Goal: Task Accomplishment & Management: Complete application form

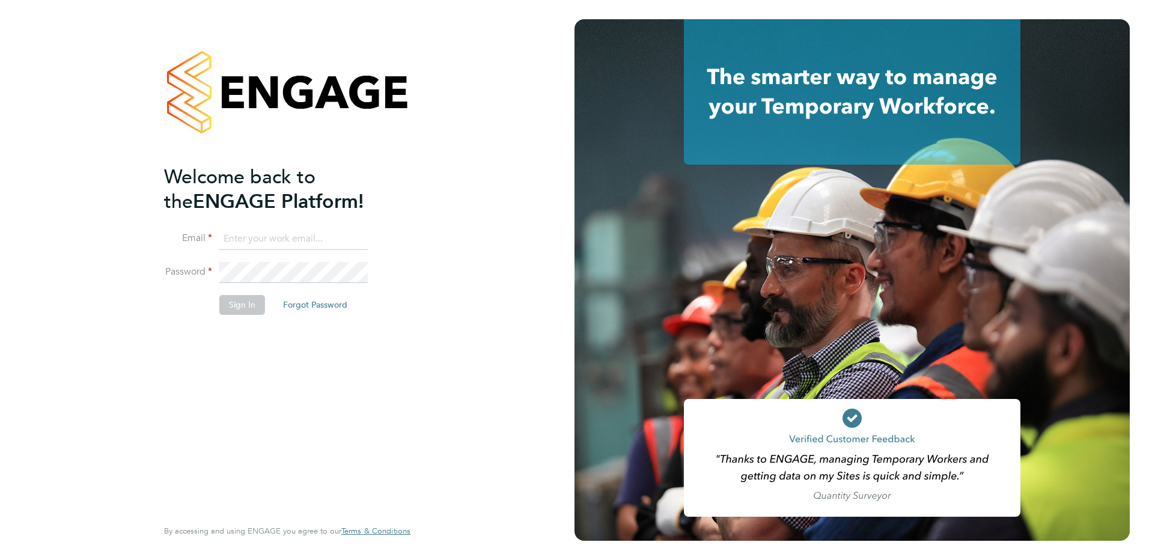
type input "[EMAIL_ADDRESS][DOMAIN_NAME]"
click at [451, 249] on div "Welcome back to the ENGAGE Platform! Email [EMAIL_ADDRESS][DOMAIN_NAME] Passwor…" at bounding box center [287, 280] width 574 height 560
click at [235, 305] on button "Sign In" at bounding box center [242, 304] width 46 height 19
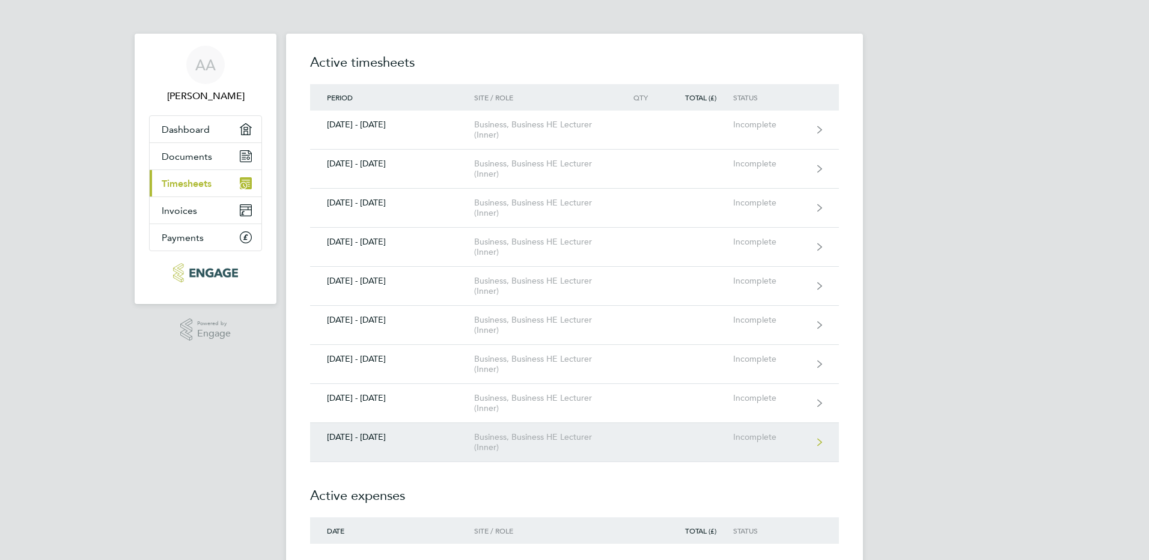
click at [597, 435] on div "Business, Business HE Lecturer (Inner)" at bounding box center [543, 442] width 138 height 20
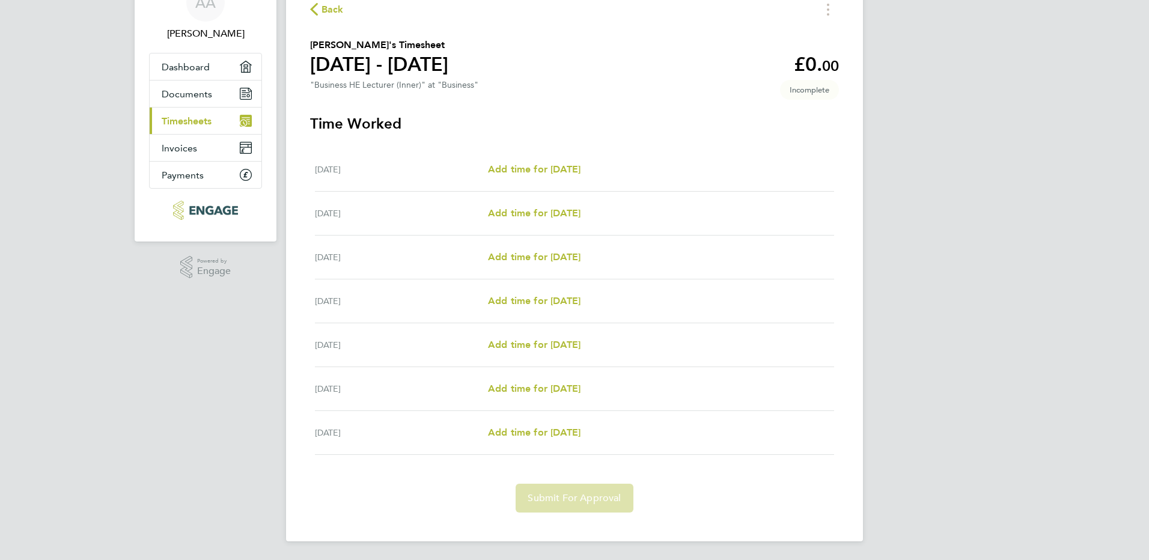
scroll to position [63, 0]
click at [443, 211] on div "Tue 23 Sep" at bounding box center [401, 212] width 173 height 14
click at [342, 216] on div "Tue 23 Sep" at bounding box center [401, 212] width 173 height 14
click at [182, 120] on span "Timesheets" at bounding box center [187, 120] width 50 height 11
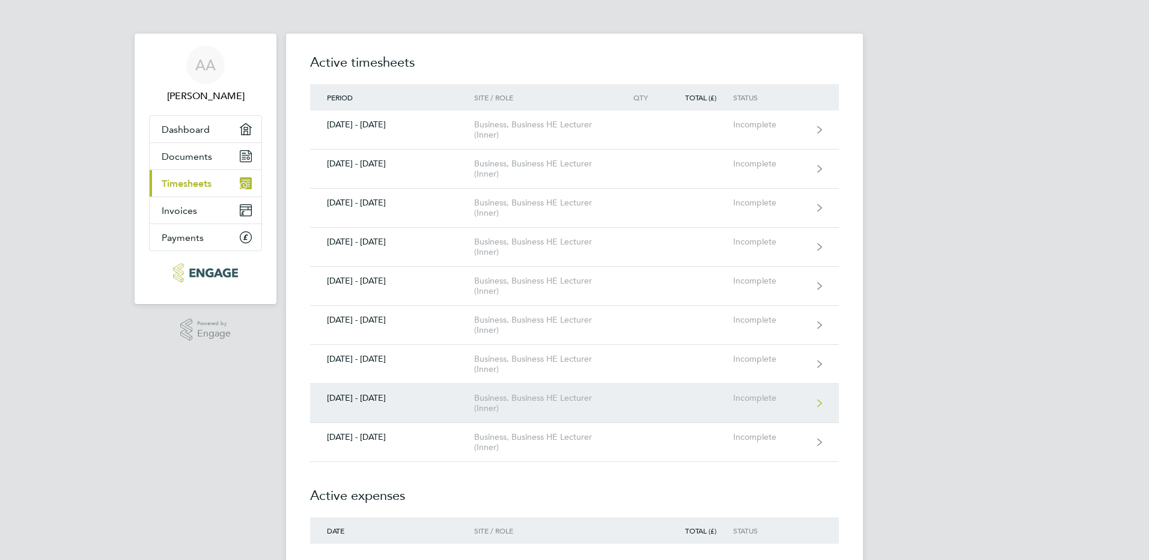
click at [373, 394] on div "08 - 14 Sept 2025" at bounding box center [392, 398] width 164 height 10
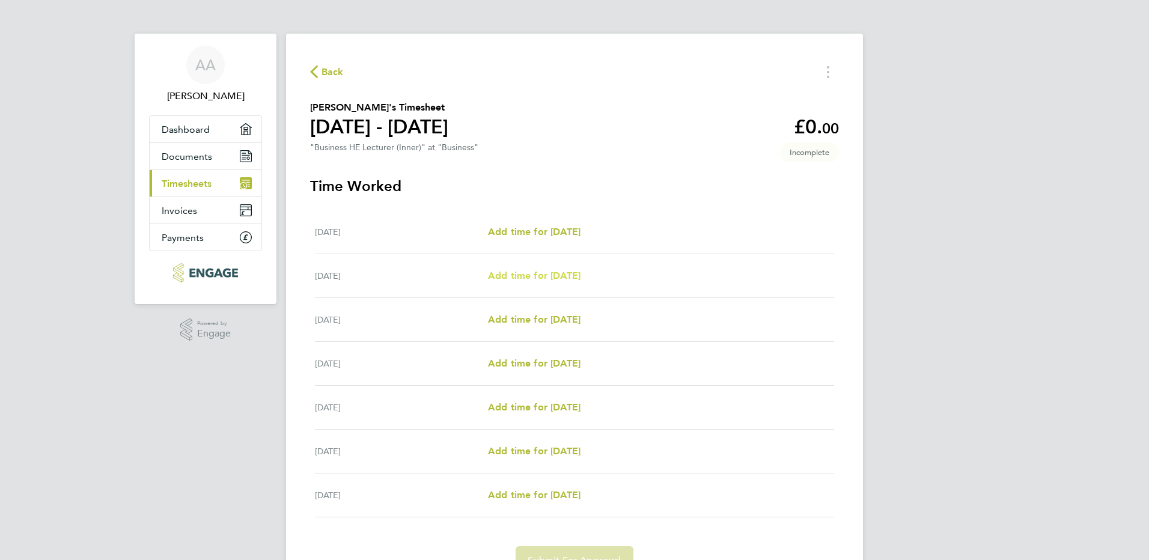
click at [569, 276] on span "Add time for Tue 09 Sep" at bounding box center [534, 275] width 93 height 11
select select "60"
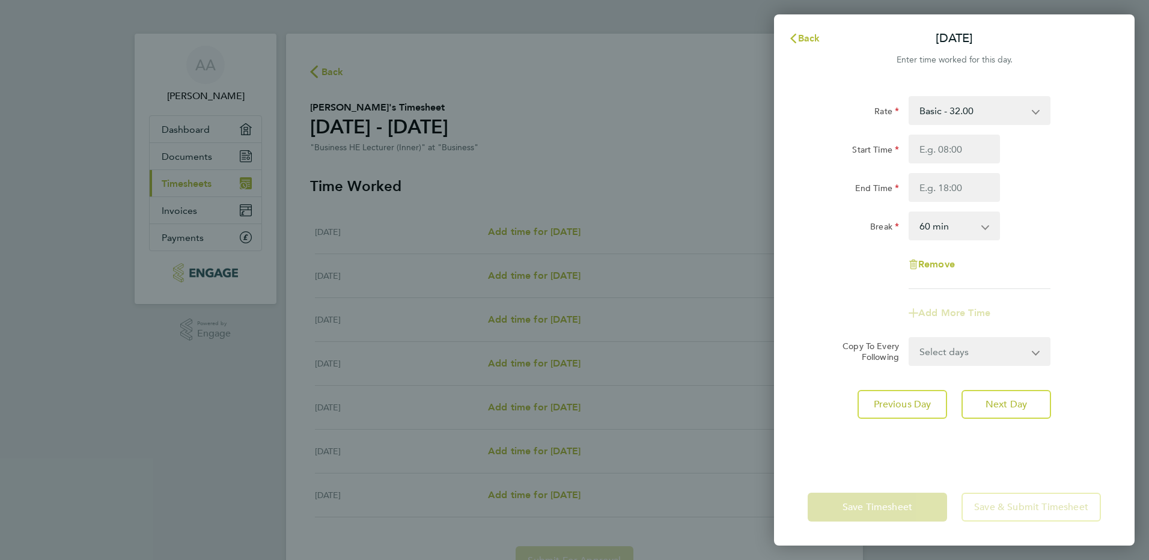
click at [985, 225] on app-icon-cross-button at bounding box center [991, 226] width 14 height 26
click at [1039, 354] on app-icon-cross-button at bounding box center [1043, 351] width 14 height 26
click at [798, 37] on span "Back" at bounding box center [809, 37] width 22 height 11
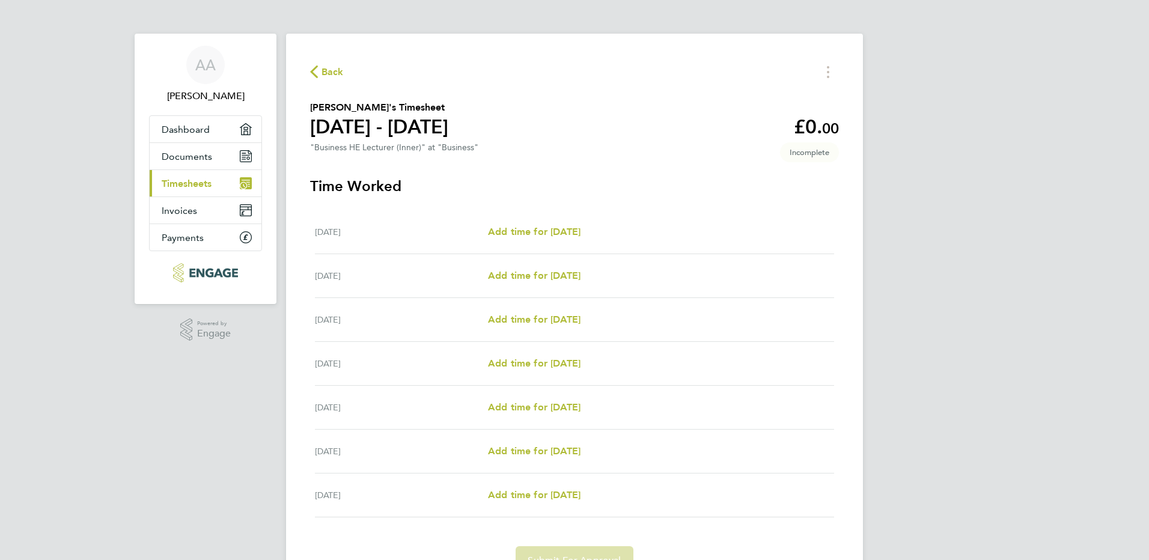
click at [224, 178] on link "Current page: Timesheets" at bounding box center [206, 183] width 112 height 26
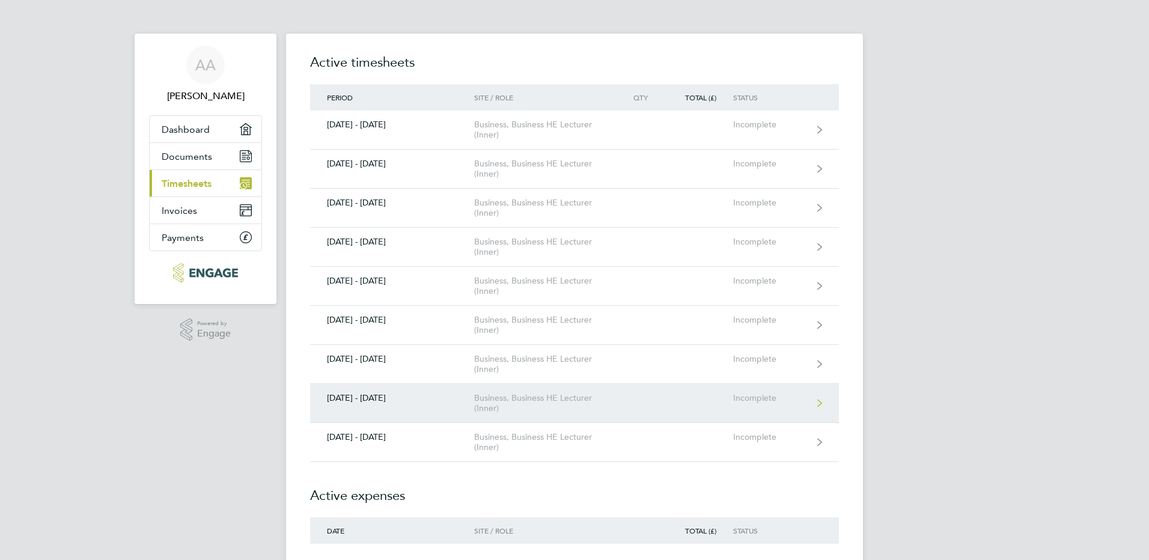
click at [546, 397] on div "Business, Business HE Lecturer (Inner)" at bounding box center [543, 403] width 138 height 20
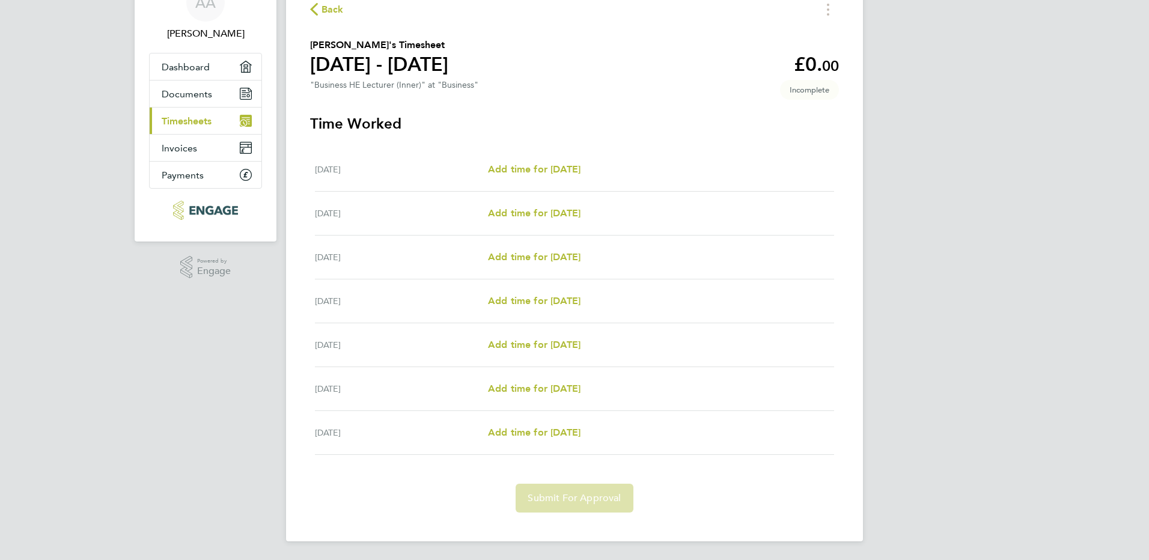
scroll to position [63, 0]
click at [234, 115] on link "Current page: Timesheets" at bounding box center [206, 120] width 112 height 26
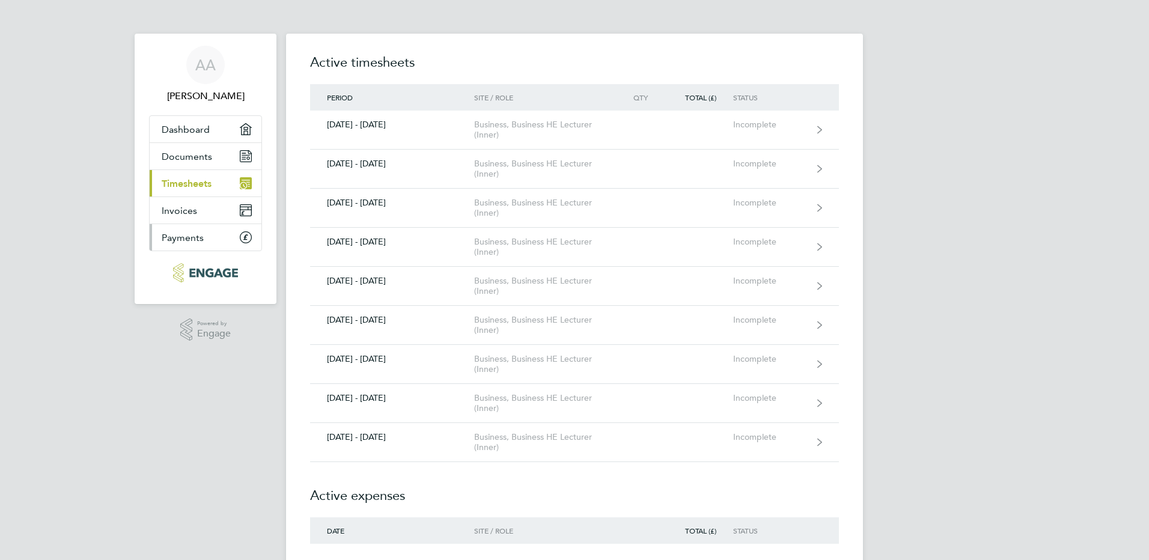
click at [196, 238] on span "Payments" at bounding box center [183, 237] width 42 height 11
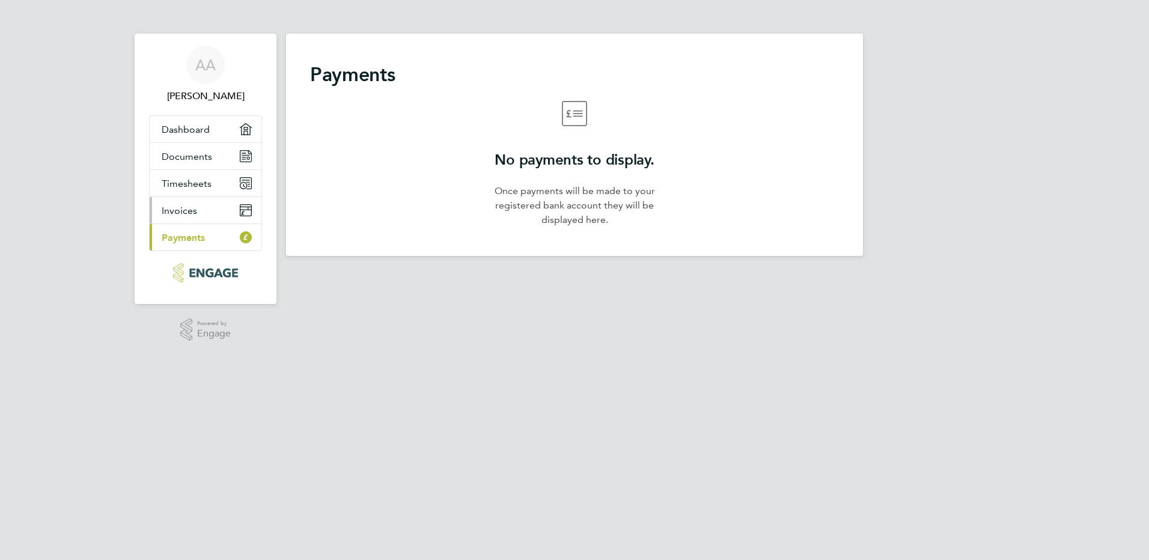
click at [173, 213] on span "Invoices" at bounding box center [179, 210] width 35 height 11
click at [190, 175] on link "Timesheets" at bounding box center [206, 183] width 112 height 26
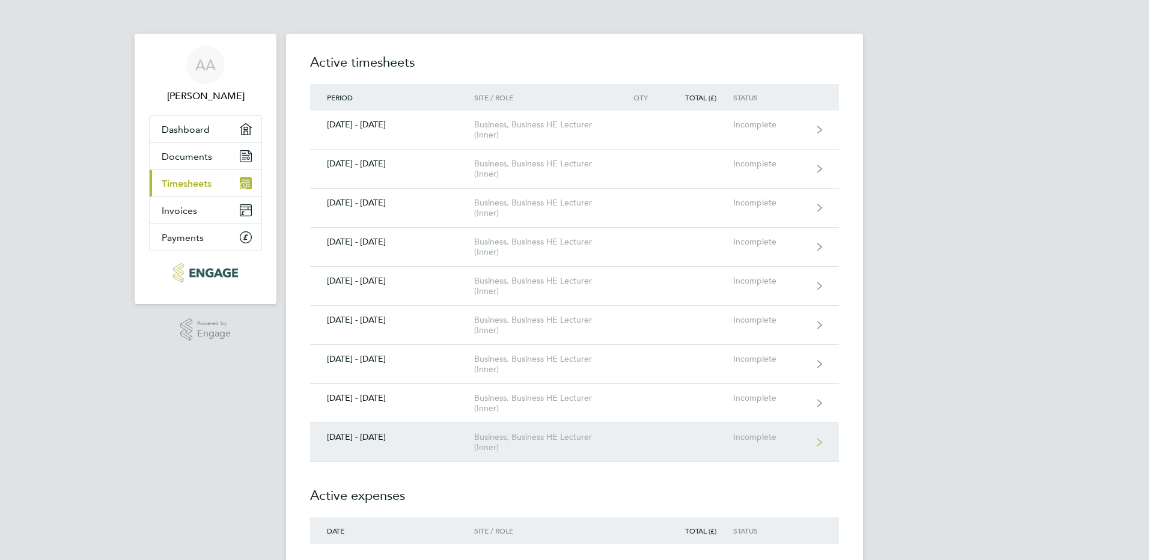
click at [395, 433] on div "22 - 28 Sept 2025" at bounding box center [392, 437] width 164 height 10
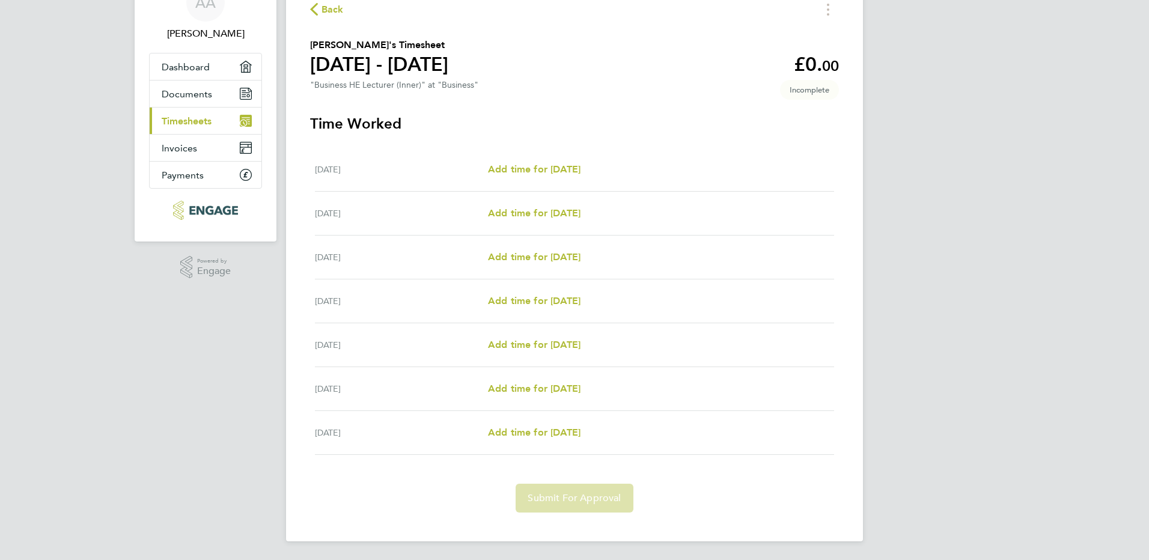
scroll to position [63, 0]
click at [568, 205] on link "Add time for Tue 23 Sep" at bounding box center [534, 212] width 93 height 14
select select "60"
